Goal: Information Seeking & Learning: Learn about a topic

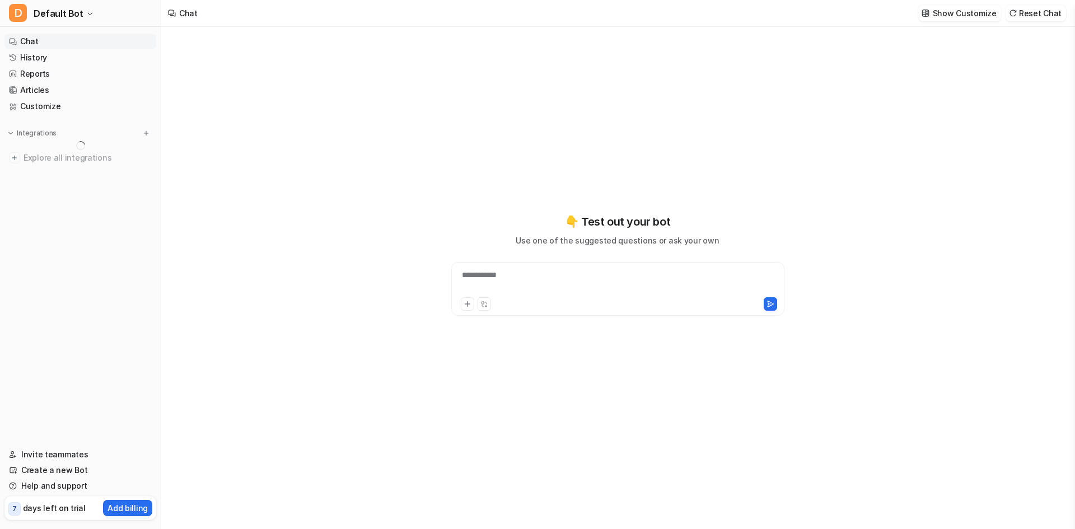
type textarea "**********"
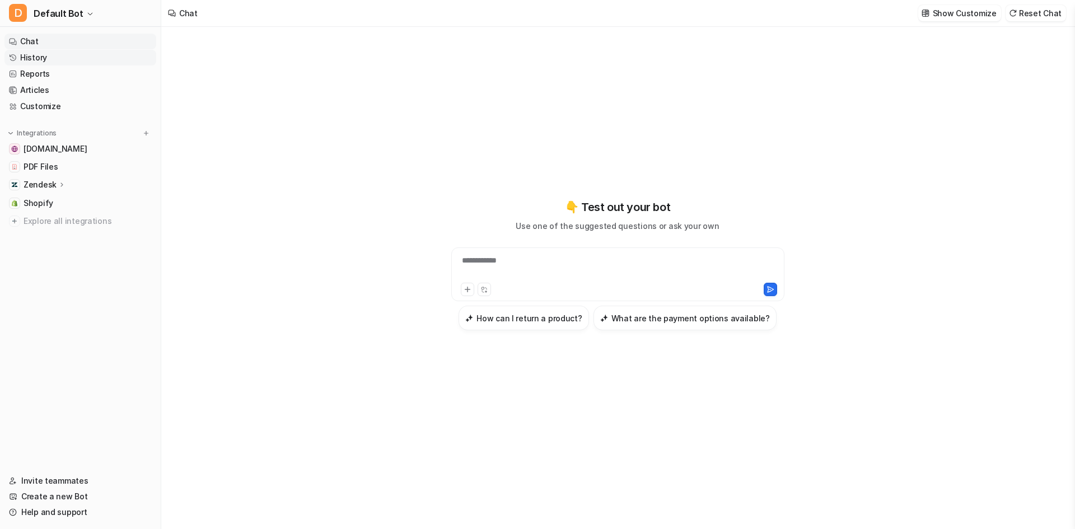
click at [60, 58] on link "History" at bounding box center [80, 58] width 152 height 16
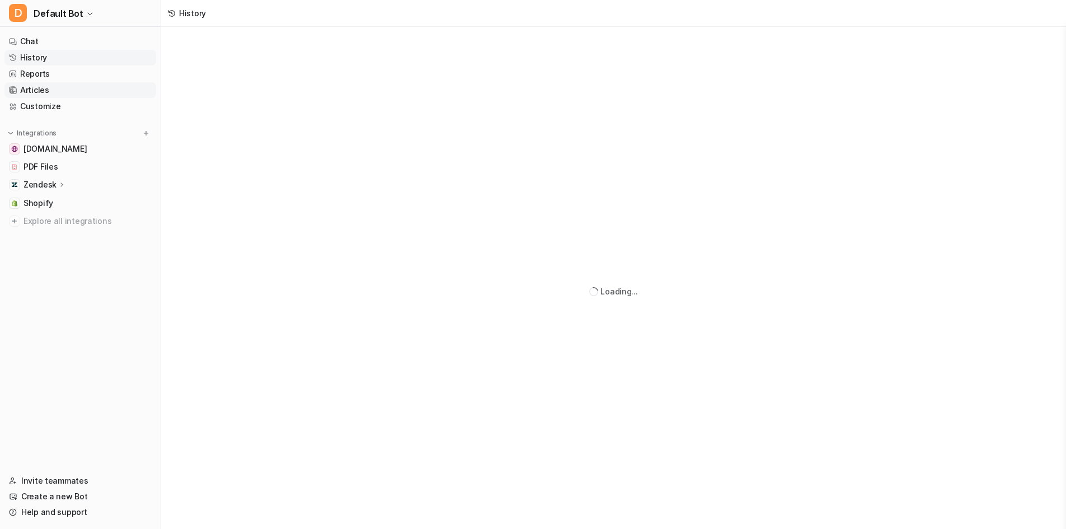
click at [62, 92] on link "Articles" at bounding box center [80, 90] width 152 height 16
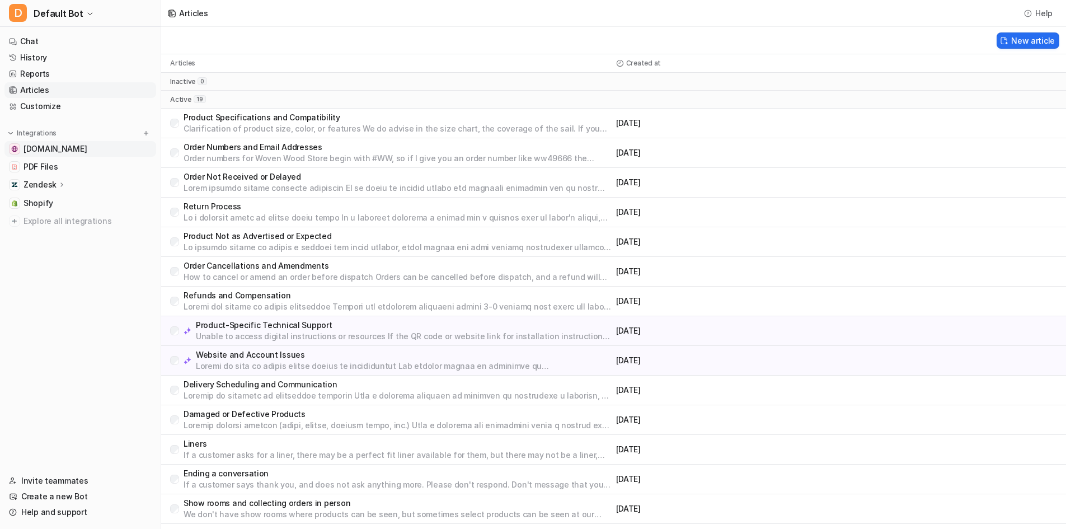
click at [93, 150] on link "[DOMAIN_NAME]" at bounding box center [80, 149] width 152 height 16
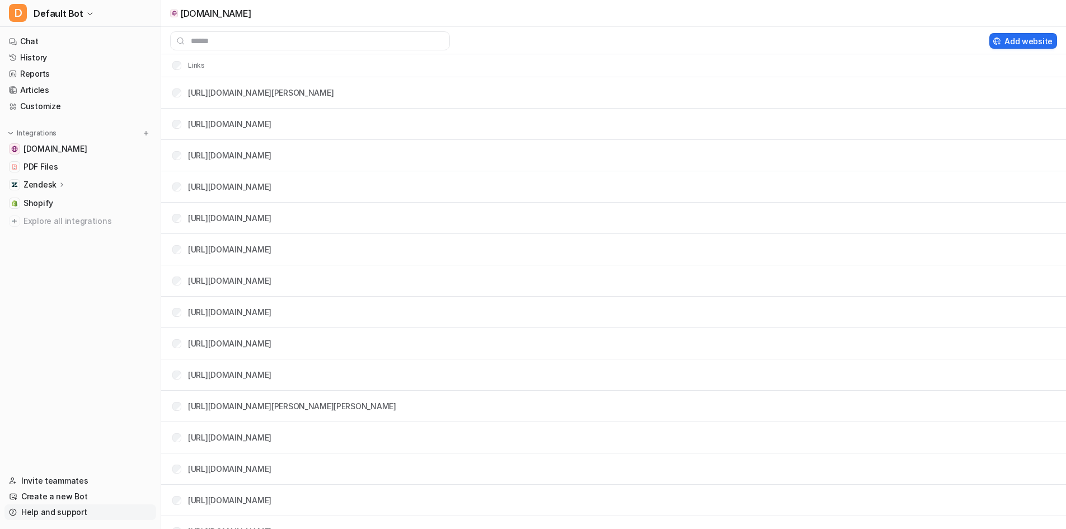
click at [51, 510] on link "Help and support" at bounding box center [80, 512] width 152 height 16
click at [54, 510] on link "Help and support" at bounding box center [80, 512] width 152 height 16
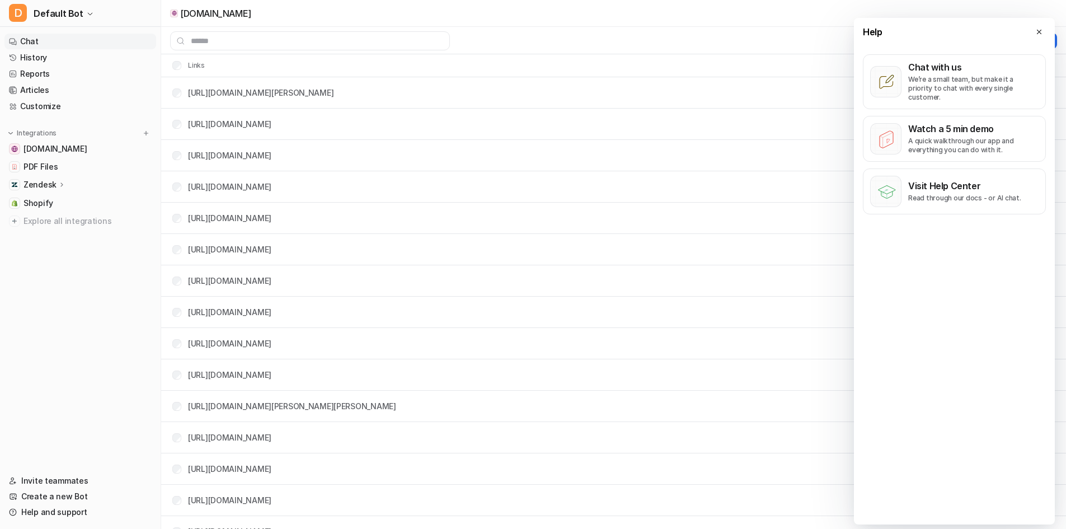
click at [43, 41] on link "Chat" at bounding box center [80, 42] width 152 height 16
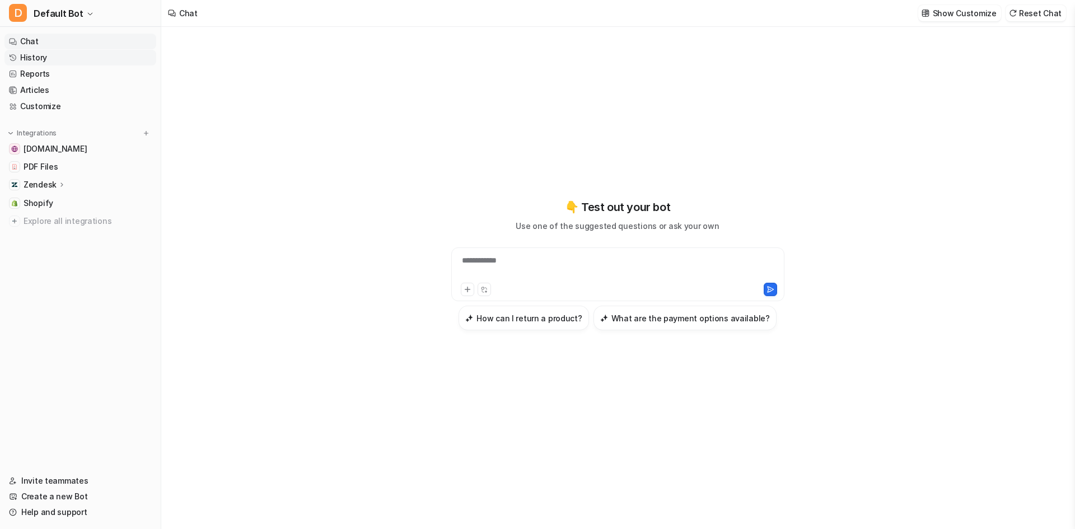
click at [59, 57] on link "History" at bounding box center [80, 58] width 152 height 16
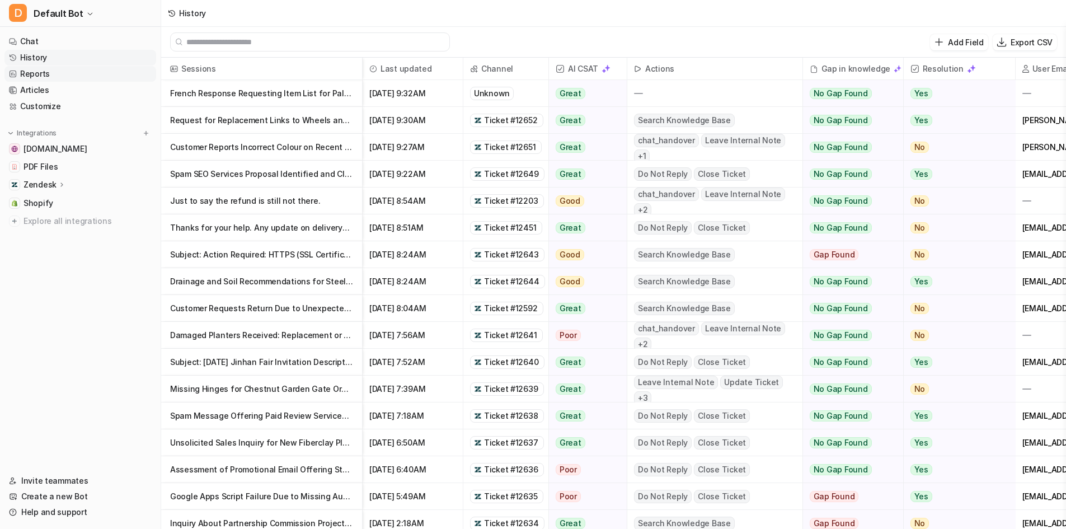
click at [55, 76] on link "Reports" at bounding box center [80, 74] width 152 height 16
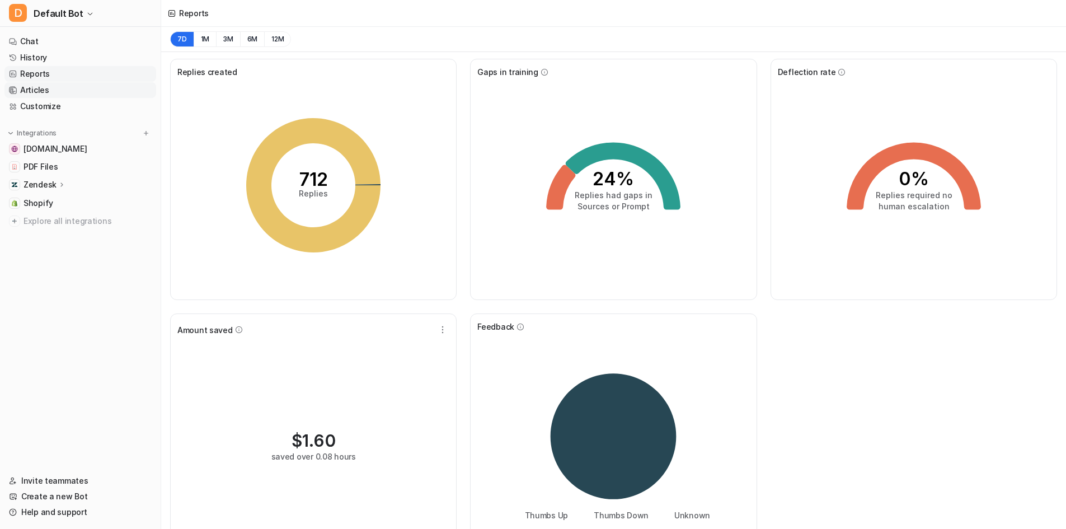
click at [66, 94] on link "Articles" at bounding box center [80, 90] width 152 height 16
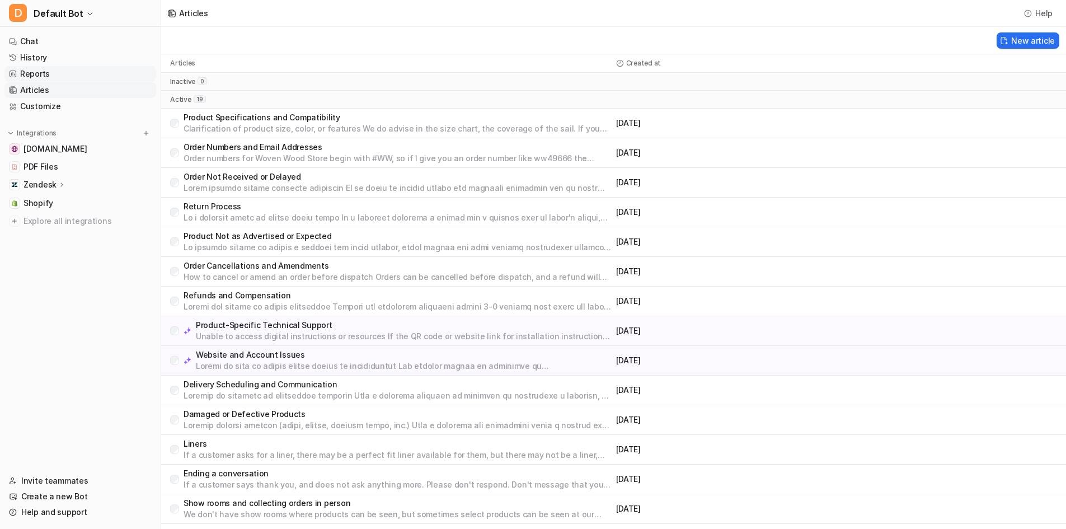
click at [71, 71] on link "Reports" at bounding box center [80, 74] width 152 height 16
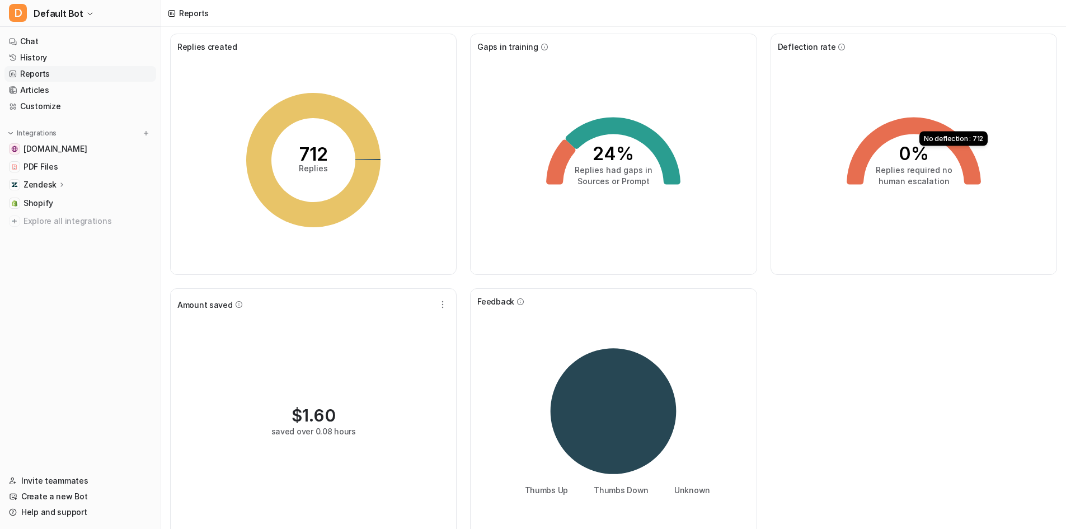
scroll to position [39, 0]
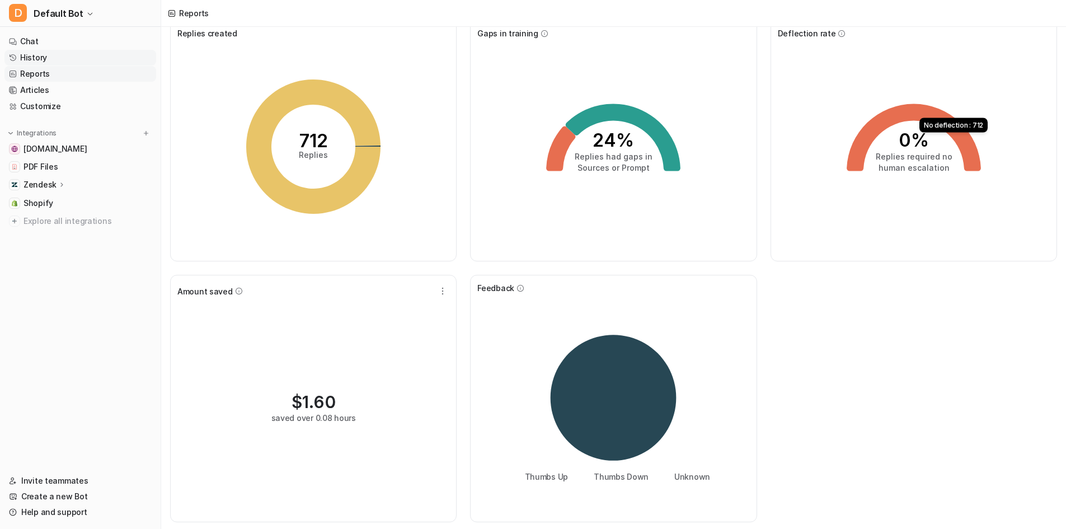
click at [69, 59] on link "History" at bounding box center [80, 58] width 152 height 16
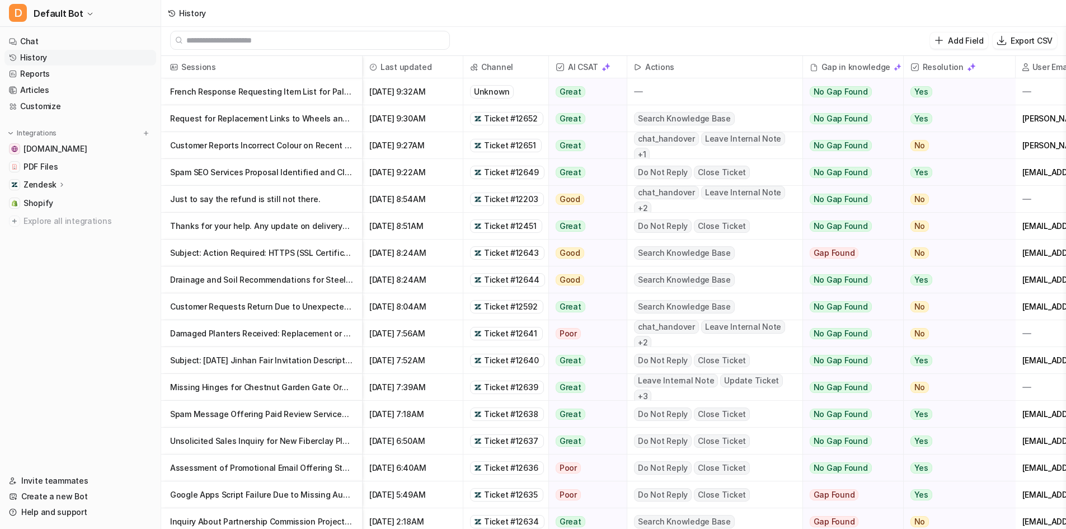
scroll to position [2, 0]
click at [36, 40] on link "Chat" at bounding box center [80, 42] width 152 height 16
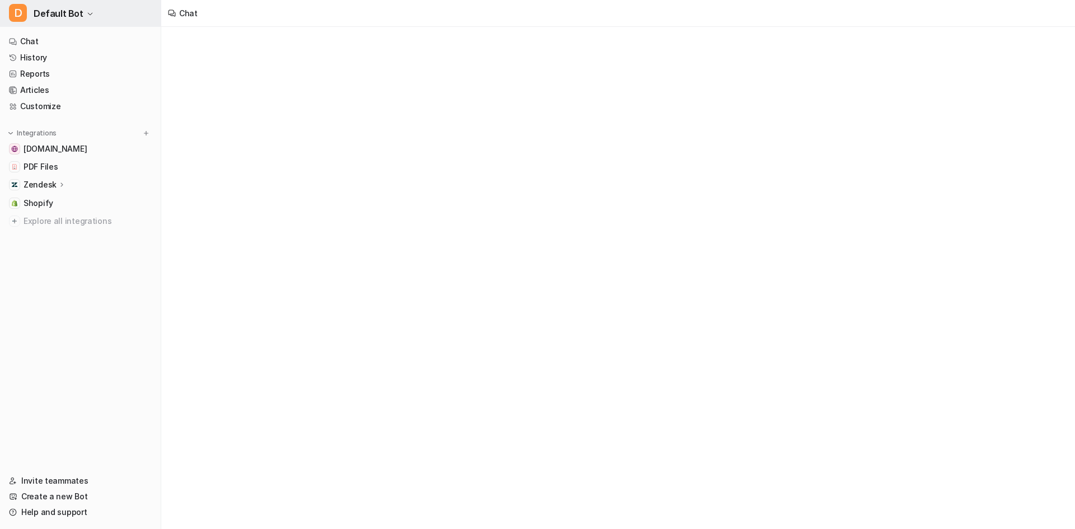
click at [49, 18] on span "Default Bot" at bounding box center [59, 14] width 50 height 16
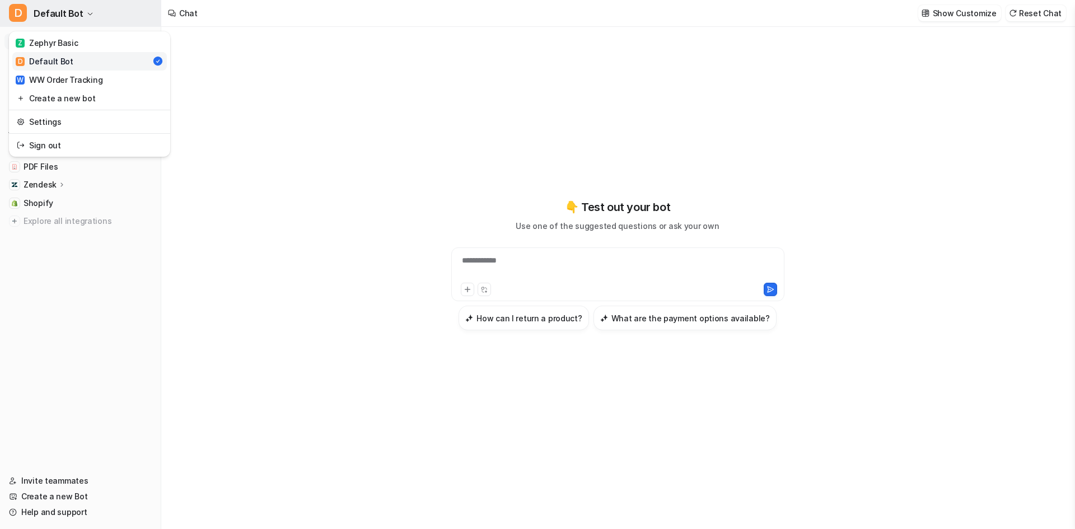
click at [49, 18] on span "Default Bot" at bounding box center [59, 14] width 50 height 16
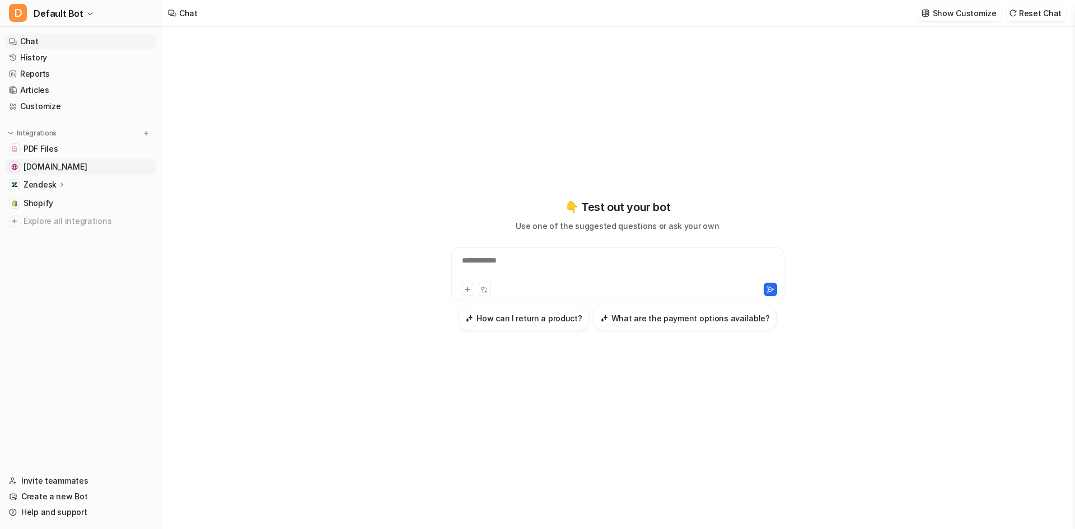
click at [73, 165] on span "[DOMAIN_NAME]" at bounding box center [55, 166] width 63 height 11
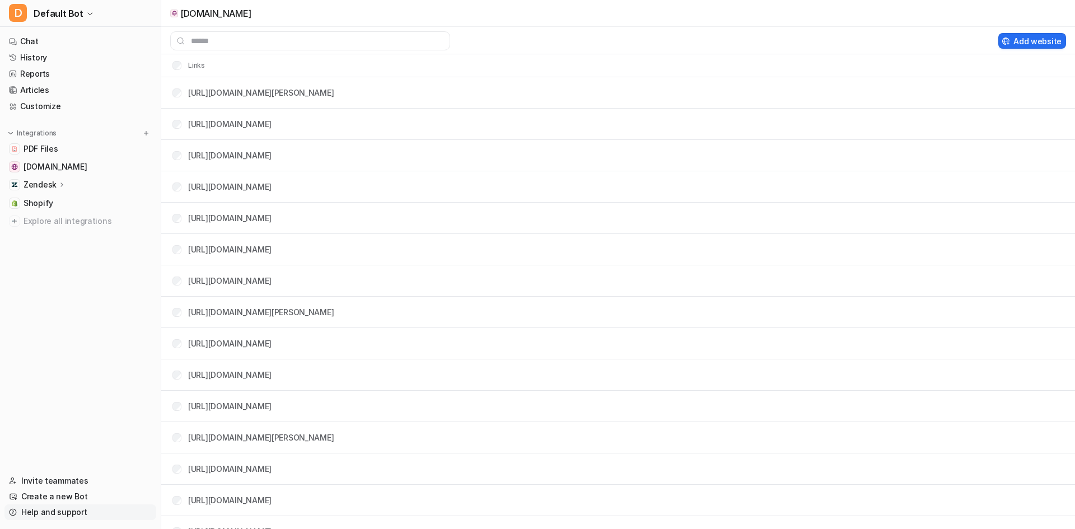
click at [58, 512] on link "Help and support" at bounding box center [80, 512] width 152 height 16
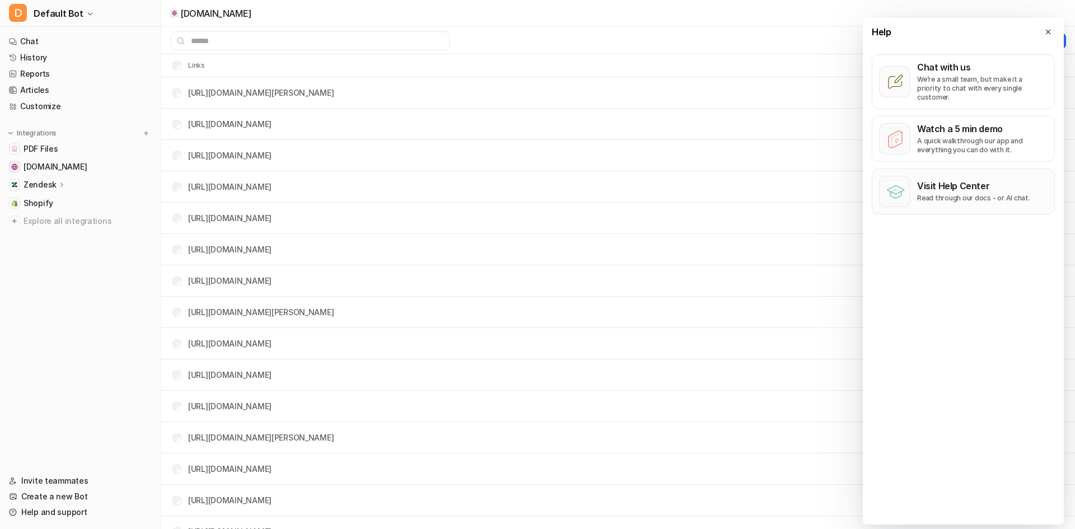
click at [954, 194] on button "Visit Help Center Read through our docs - or AI chat." at bounding box center [962, 191] width 183 height 46
